Goal: Transaction & Acquisition: Purchase product/service

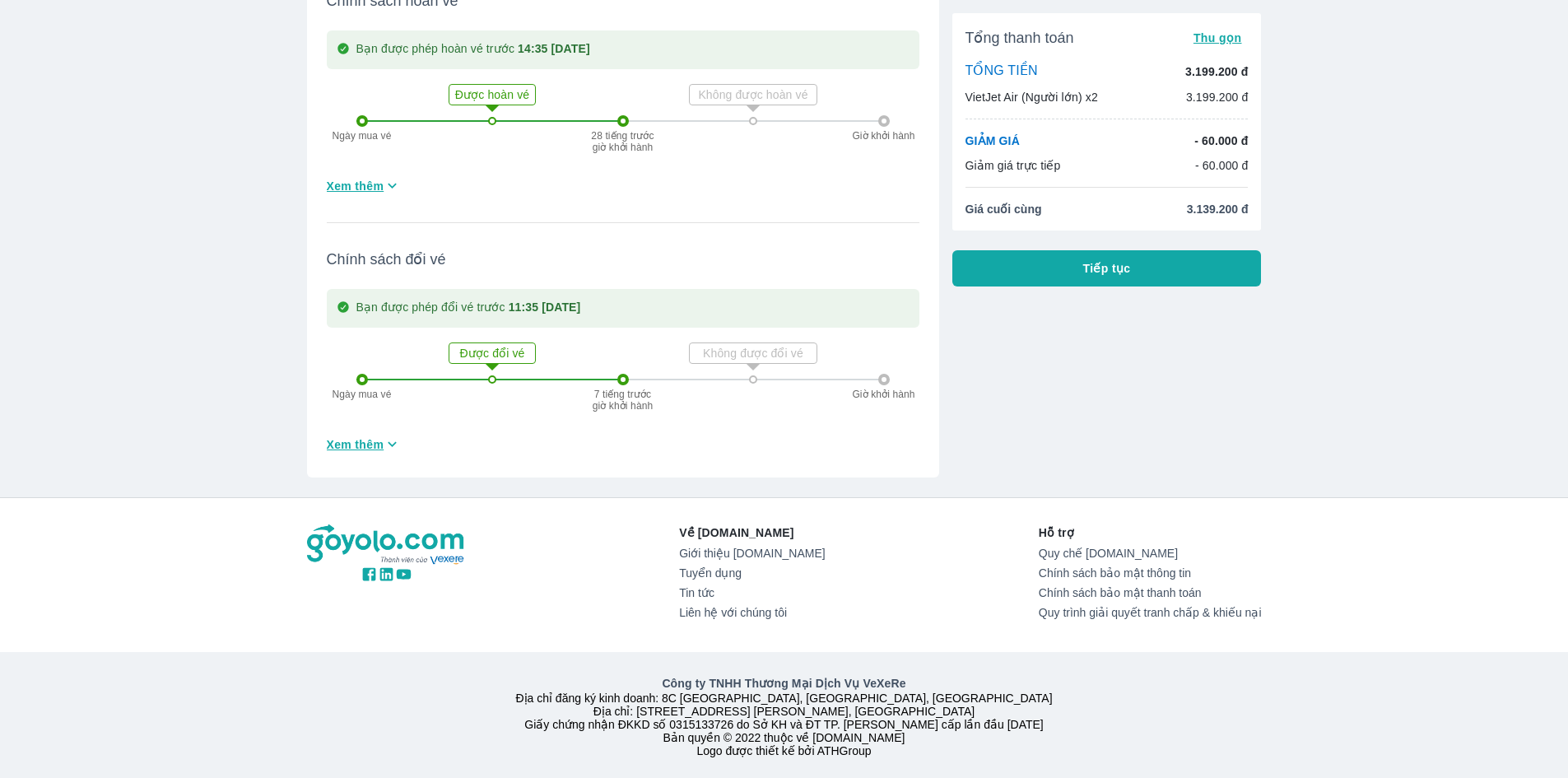
scroll to position [524, 0]
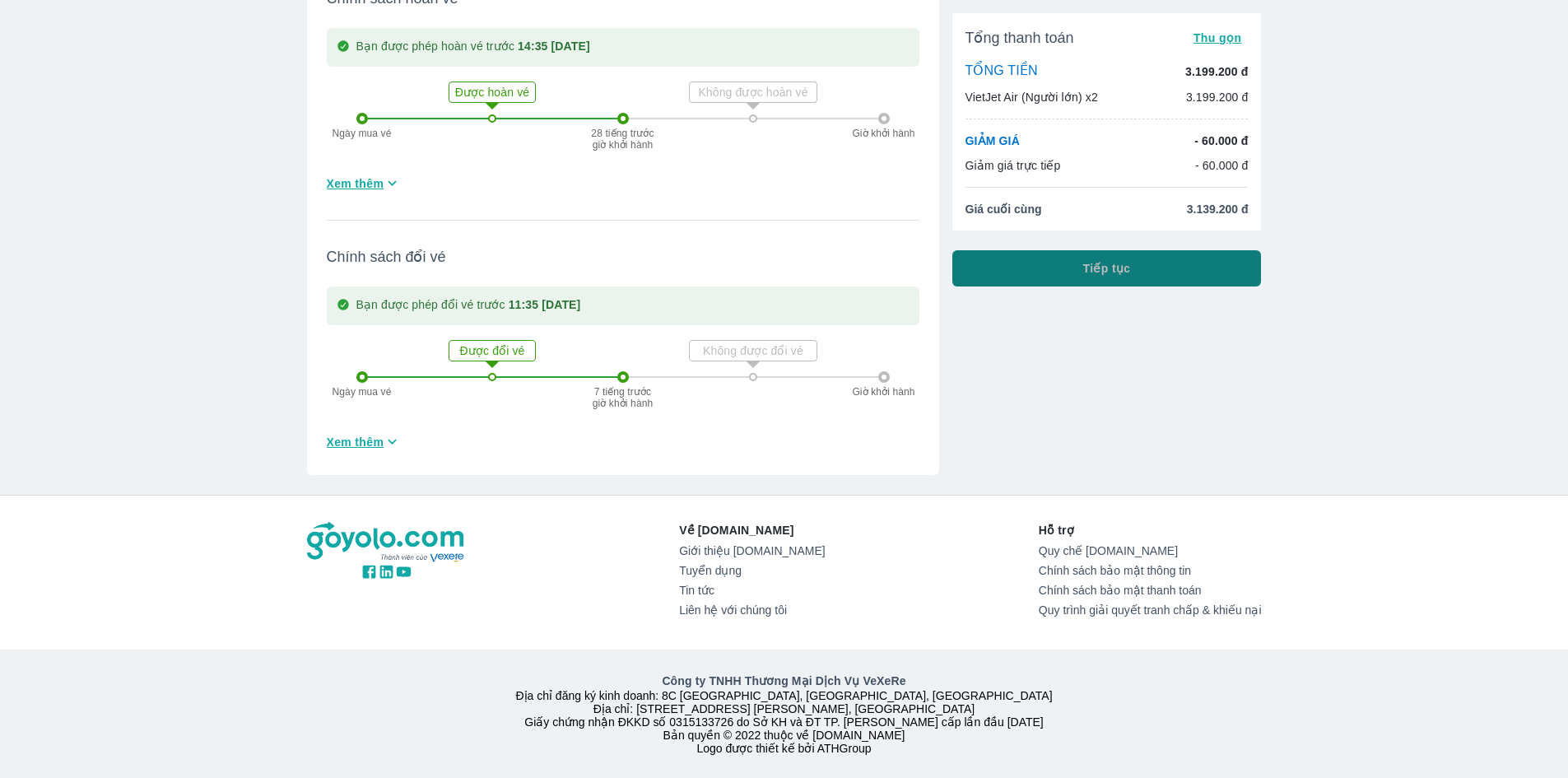
click at [1124, 269] on span "Tiếp tục" at bounding box center [1106, 268] width 48 height 17
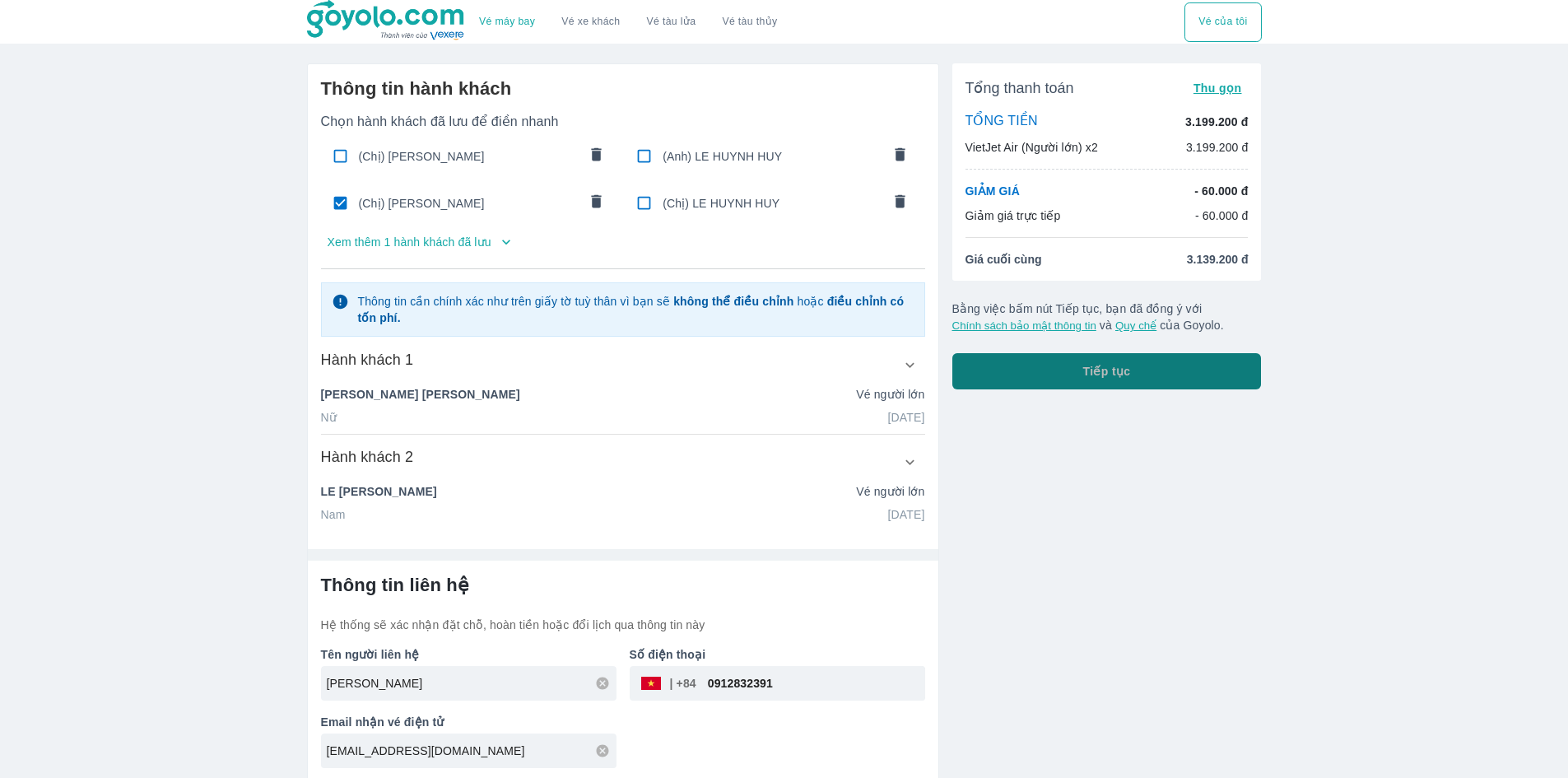
click at [1068, 372] on button "Tiếp tục" at bounding box center [1107, 371] width 309 height 37
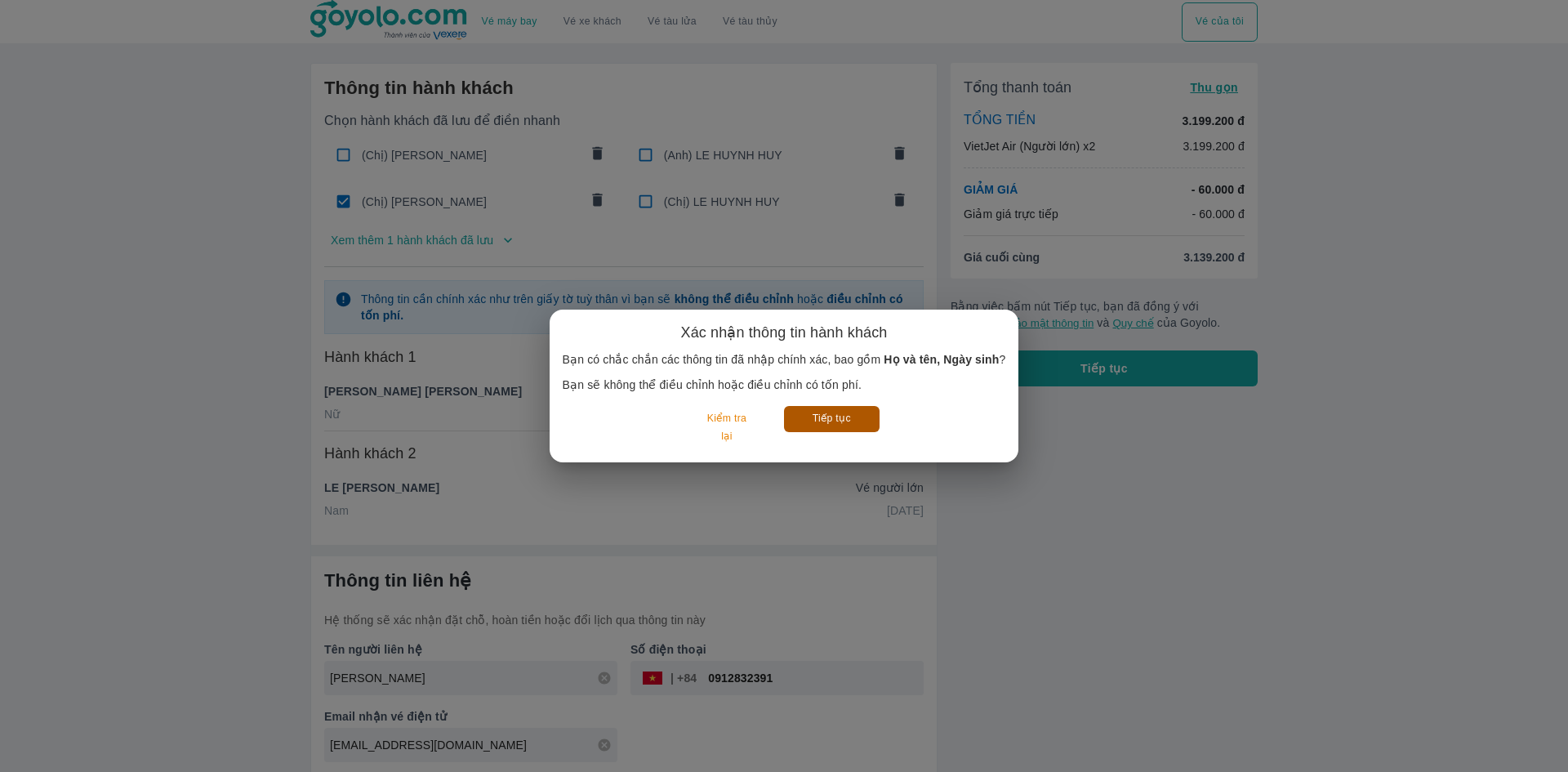
click at [844, 430] on button "Tiếp tục" at bounding box center [831, 418] width 96 height 25
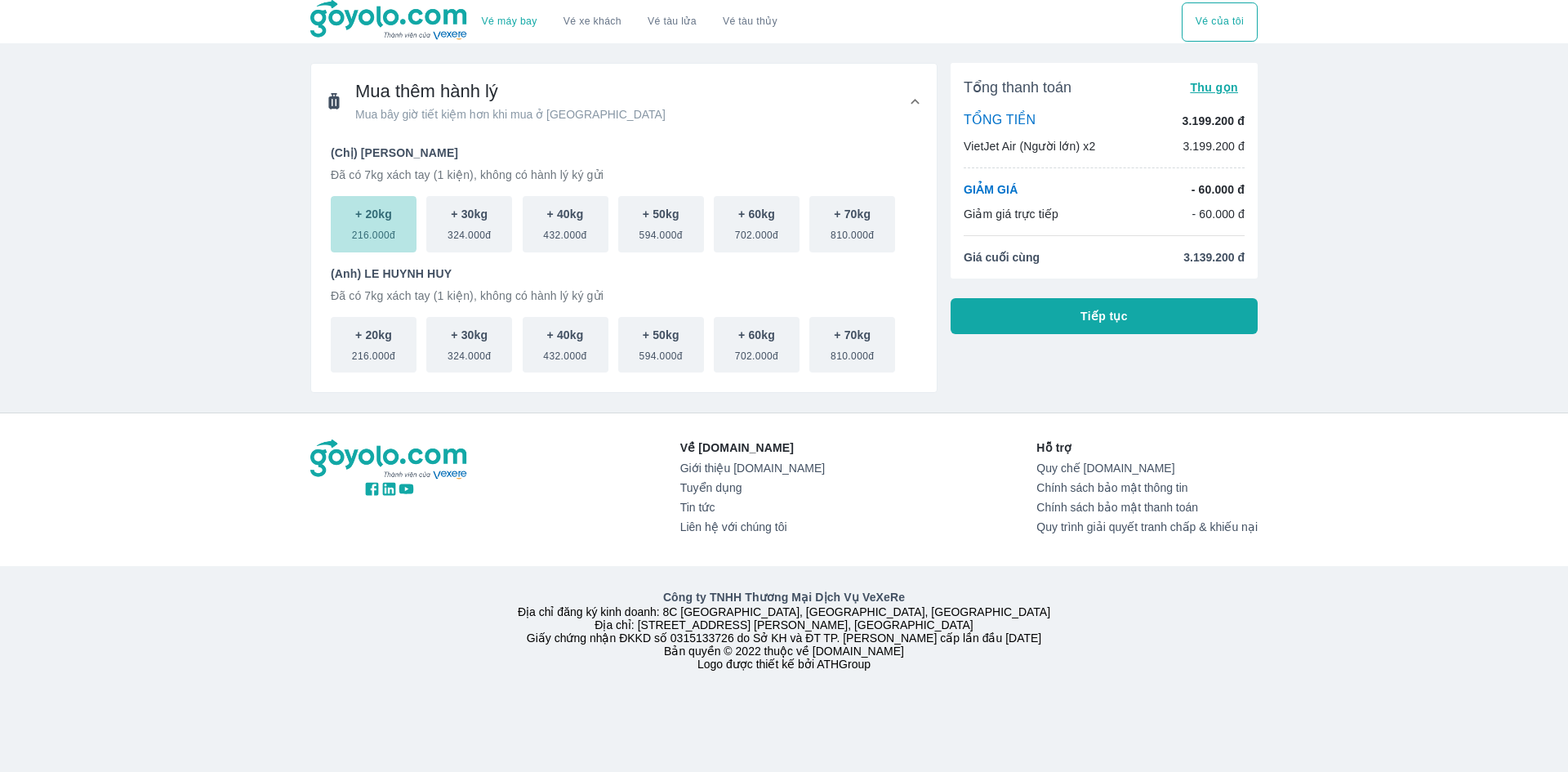
click at [378, 235] on span "216.000đ" at bounding box center [373, 232] width 43 height 20
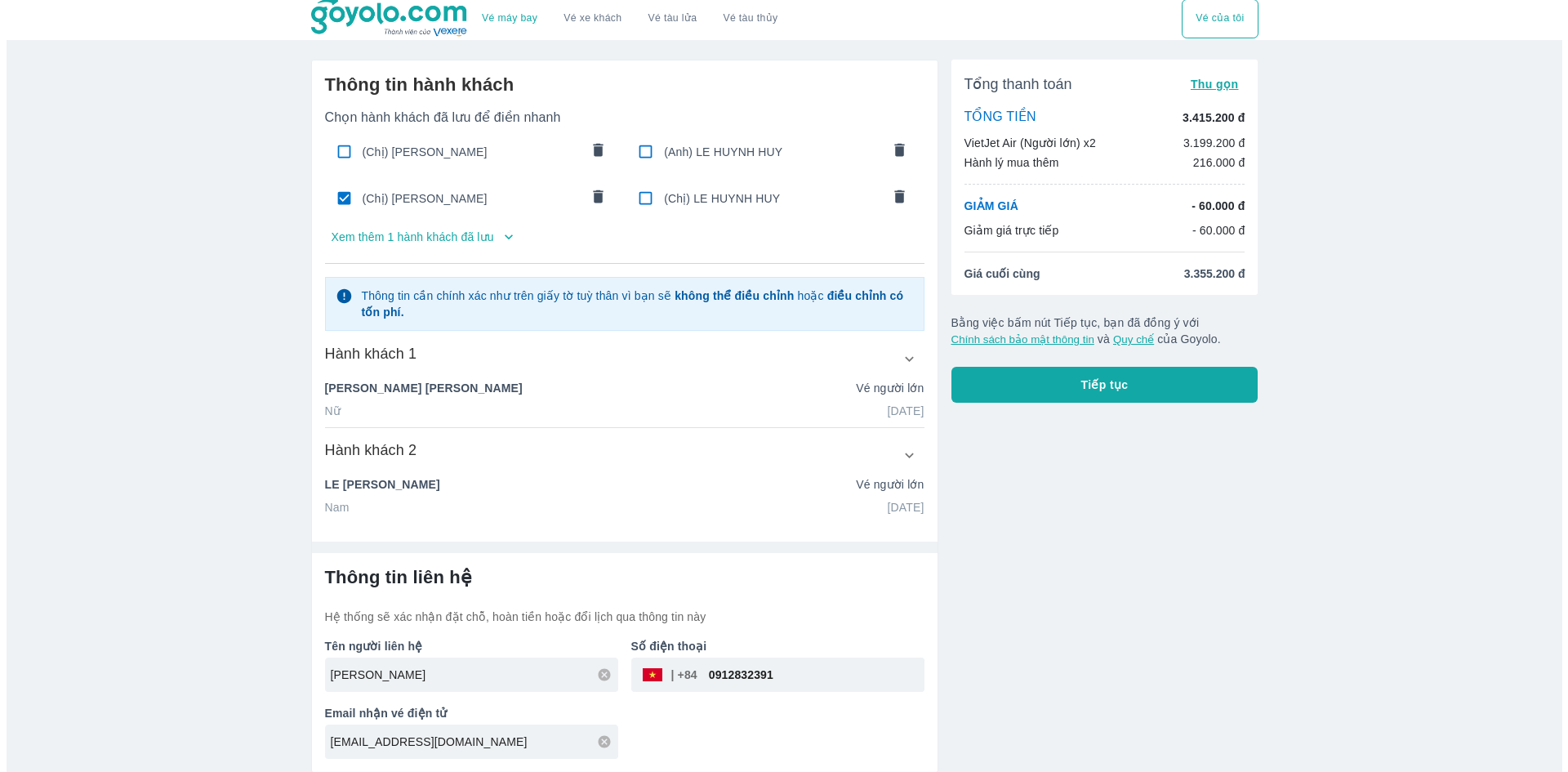
scroll to position [5, 0]
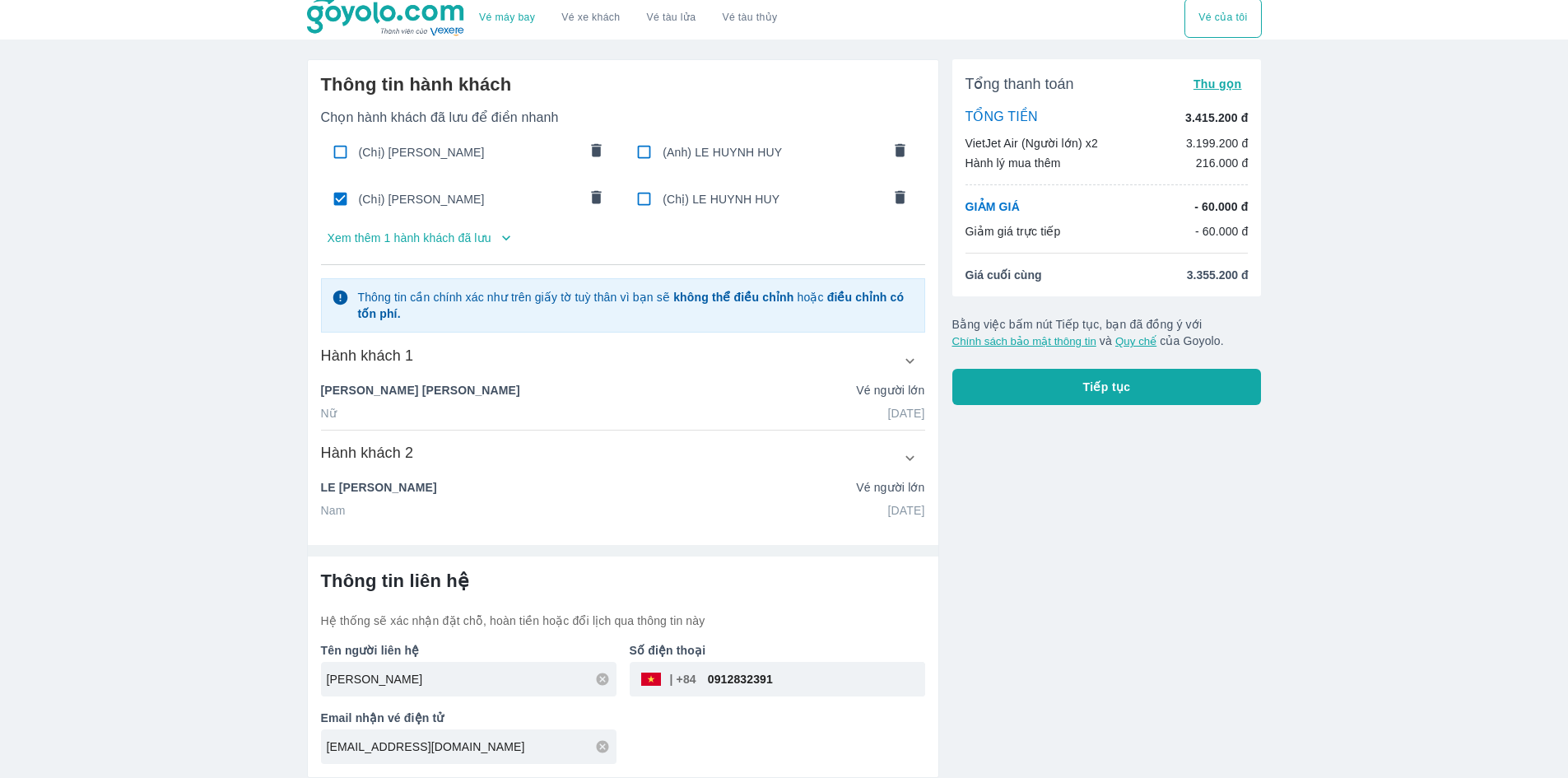
click at [1051, 382] on button "Tiếp tục" at bounding box center [1107, 387] width 309 height 37
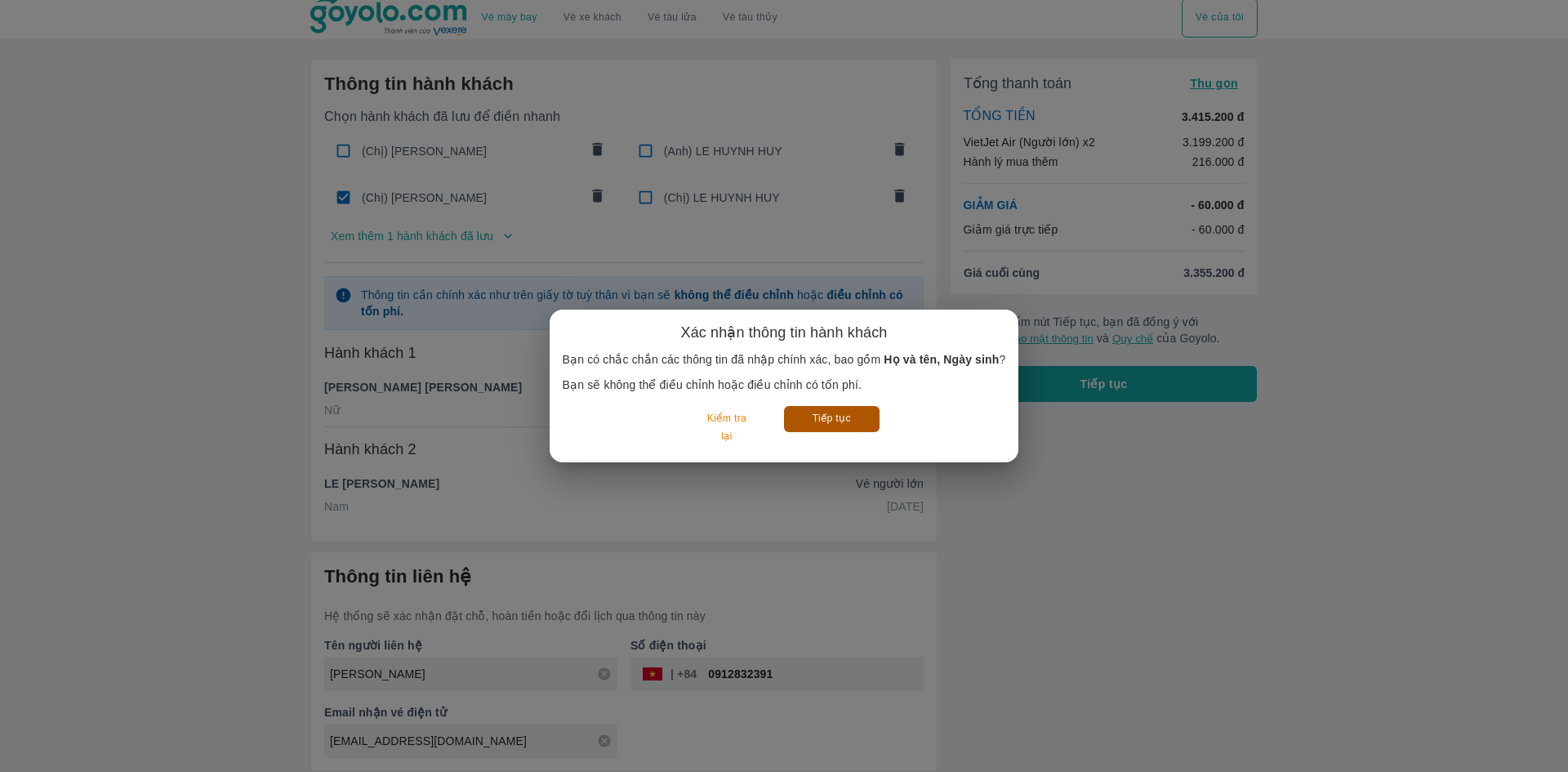
click at [859, 418] on button "Tiếp tục" at bounding box center [831, 418] width 96 height 25
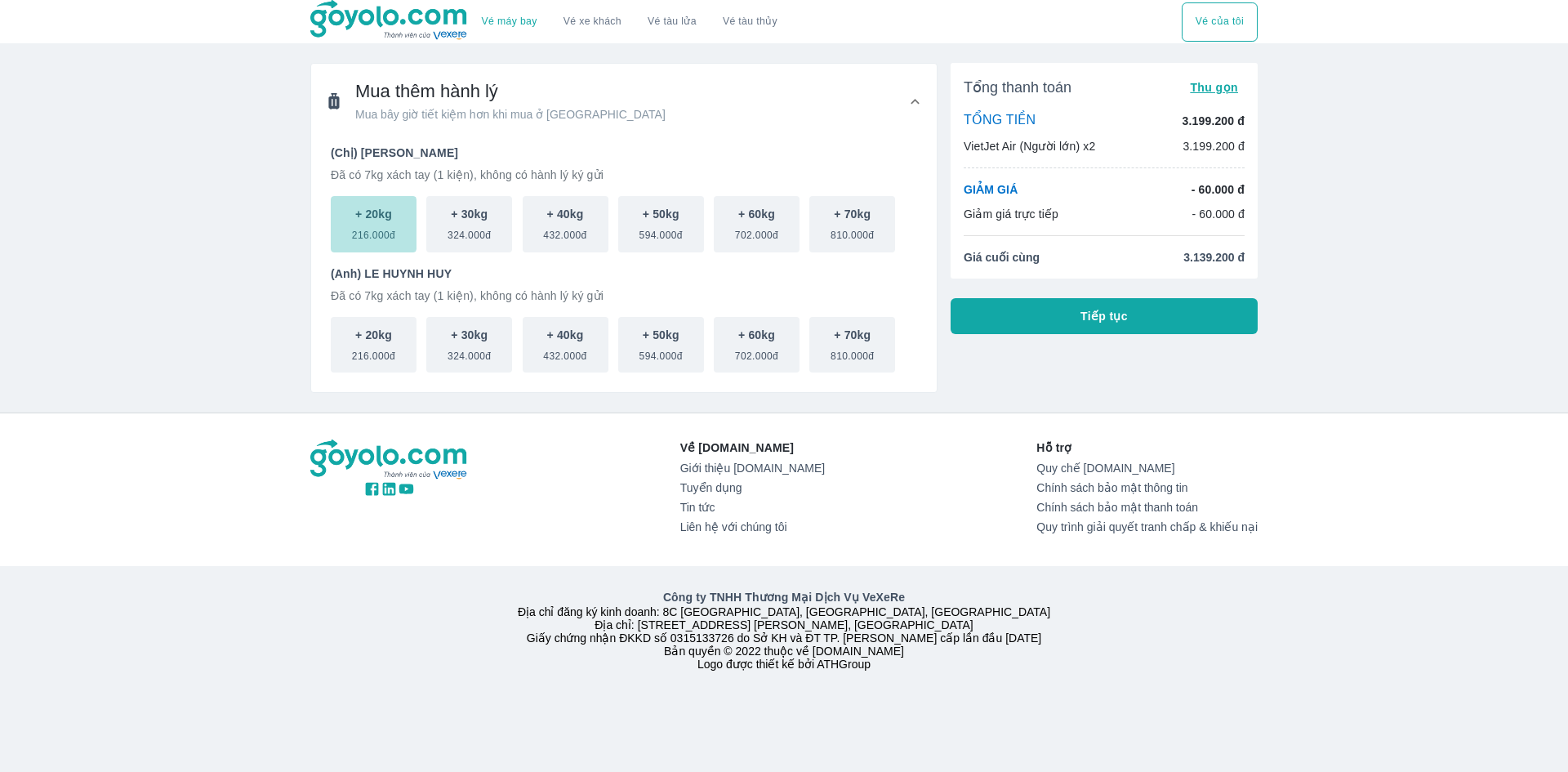
click at [352, 216] on button "+ 20kg 216.000đ" at bounding box center [373, 223] width 85 height 56
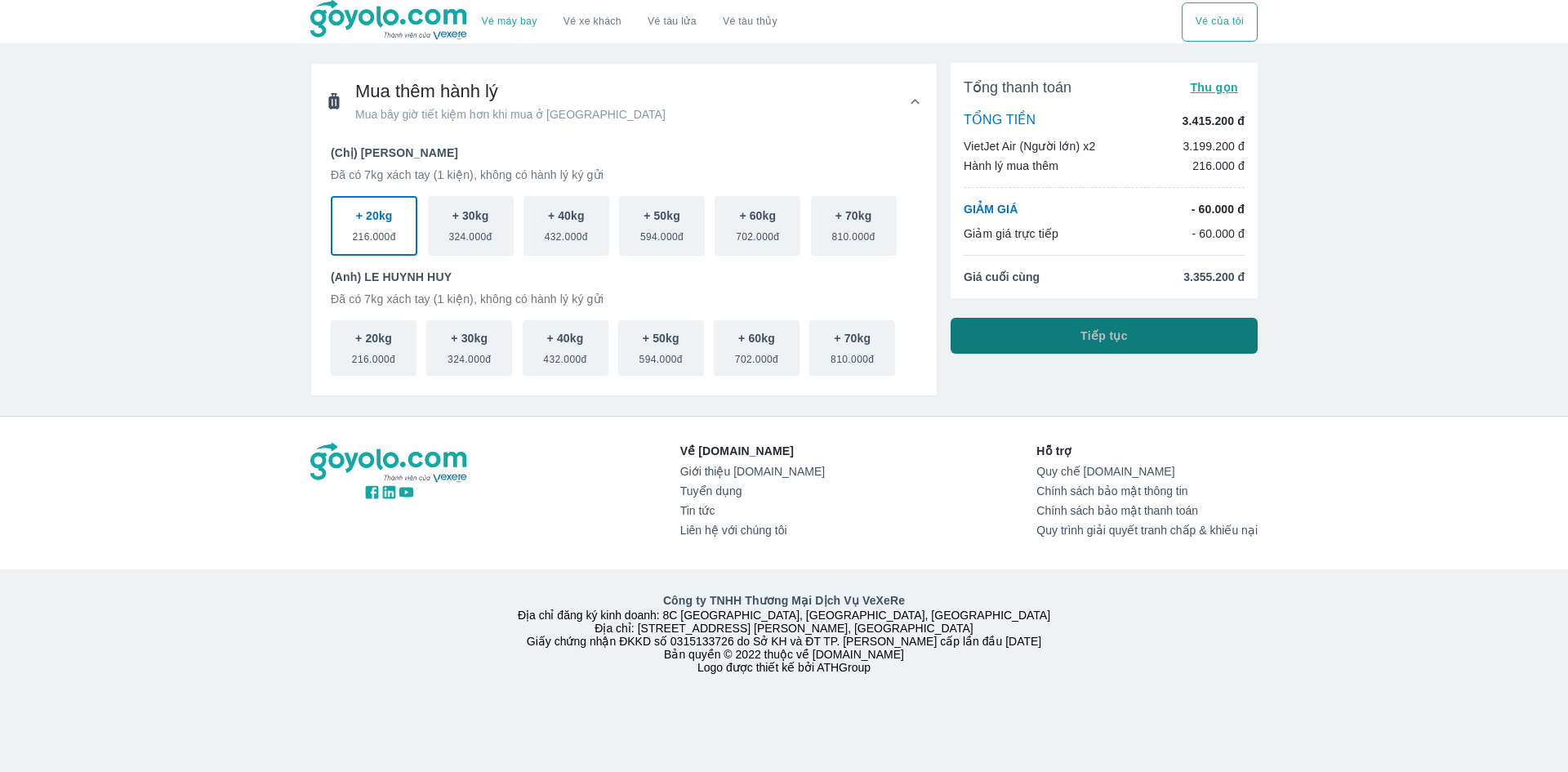
click at [1076, 332] on button "Tiếp tục" at bounding box center [1104, 336] width 307 height 36
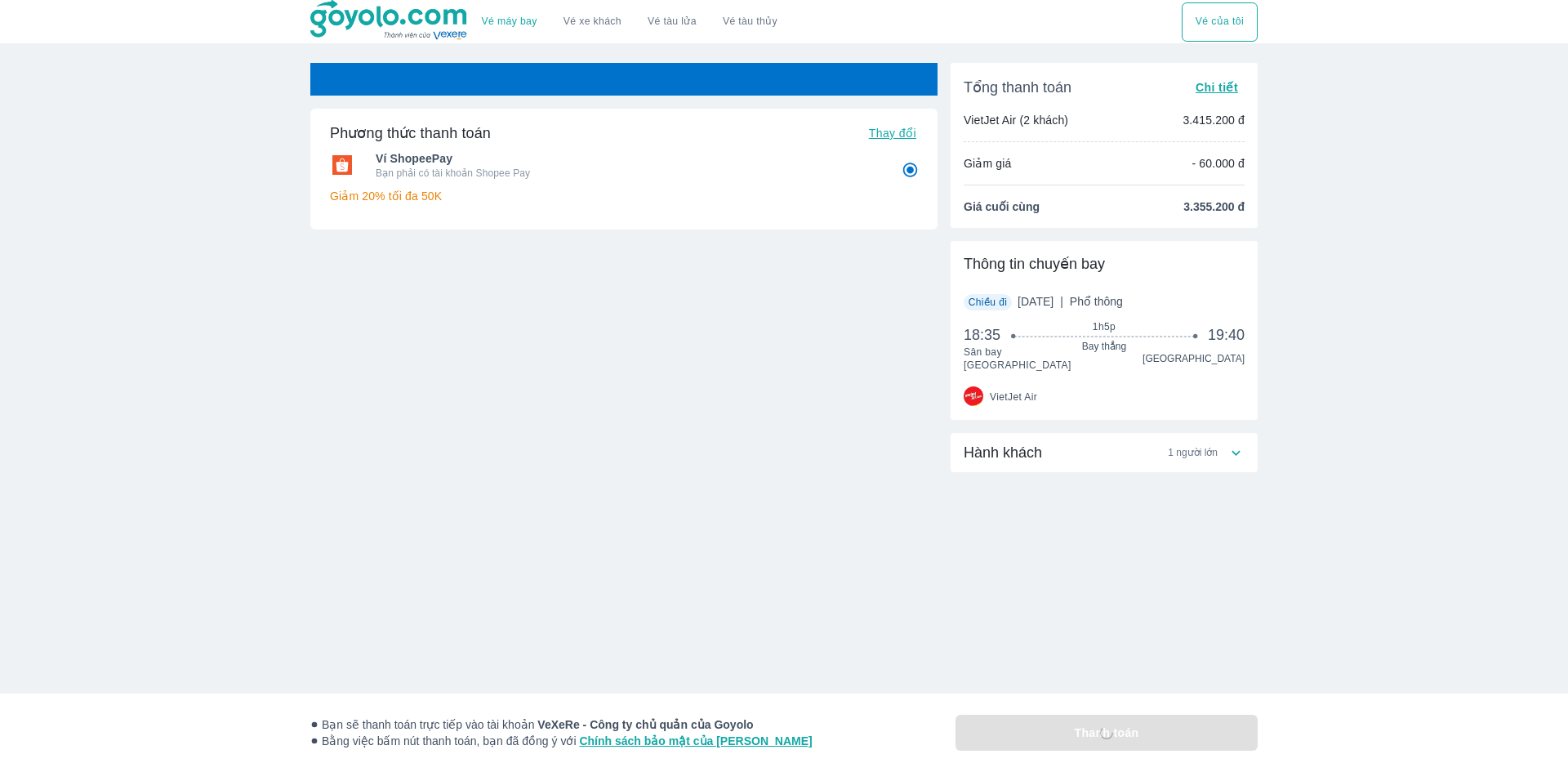
radio input "false"
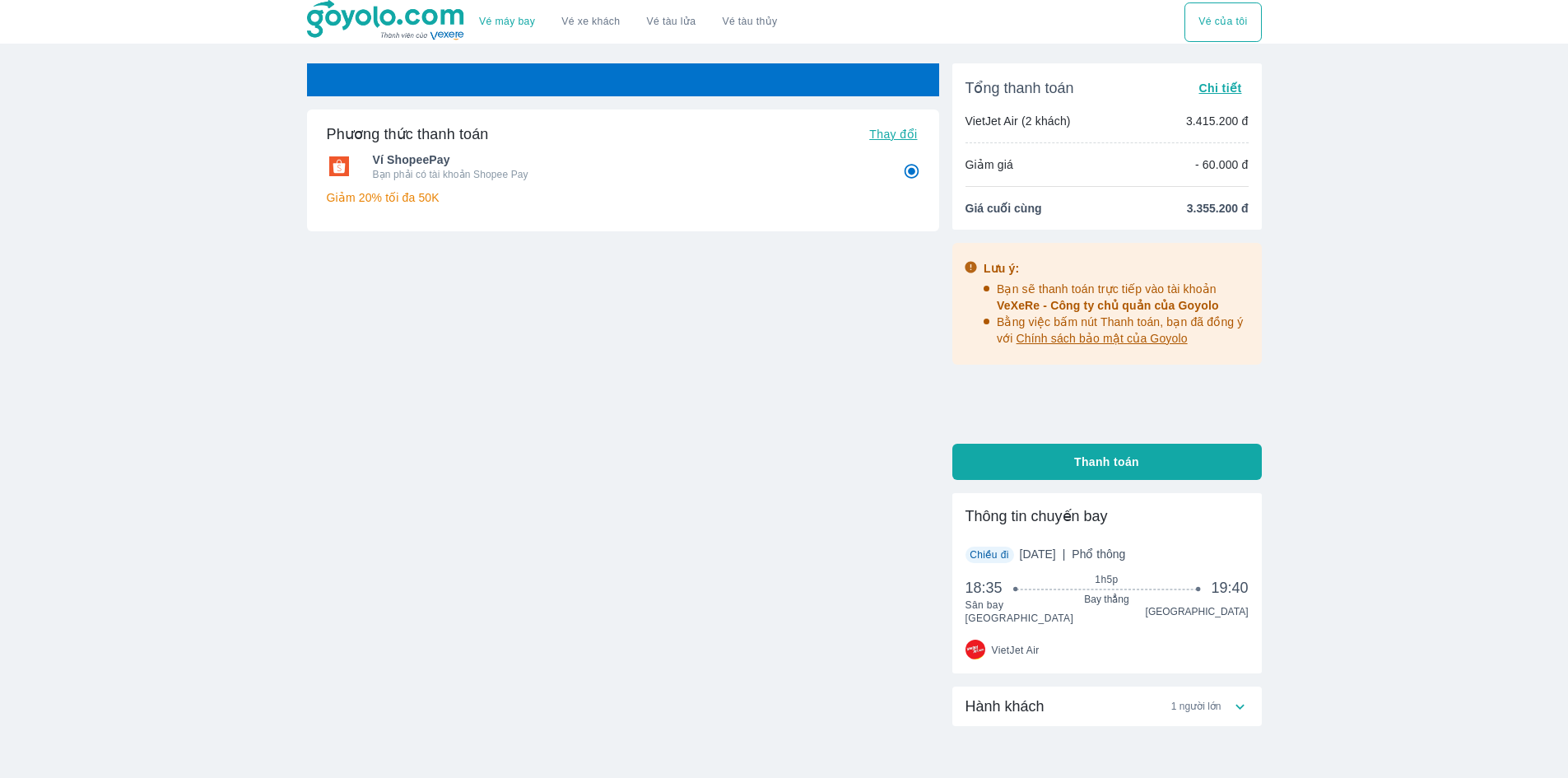
radio input "false"
click at [566, 25] on link "Vé xe khách" at bounding box center [590, 22] width 58 height 12
